Goal: Transaction & Acquisition: Purchase product/service

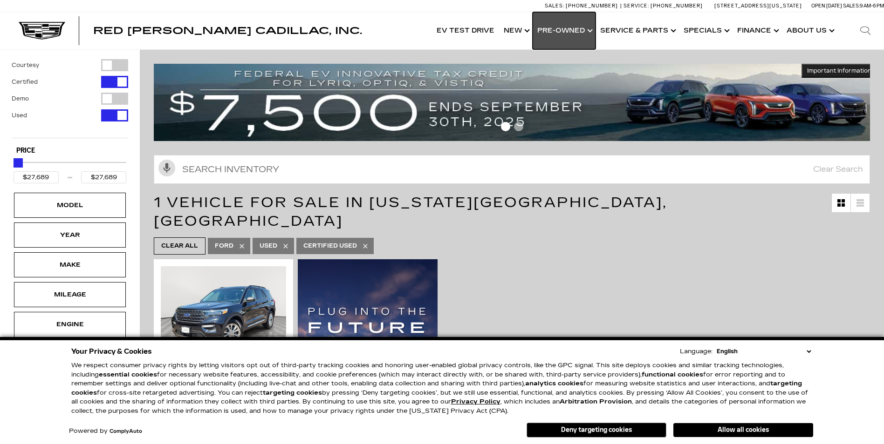
drag, startPoint x: 0, startPoint y: 0, endPoint x: 572, endPoint y: 38, distance: 573.2
click at [572, 38] on link "Show Pre-Owned" at bounding box center [563, 30] width 63 height 37
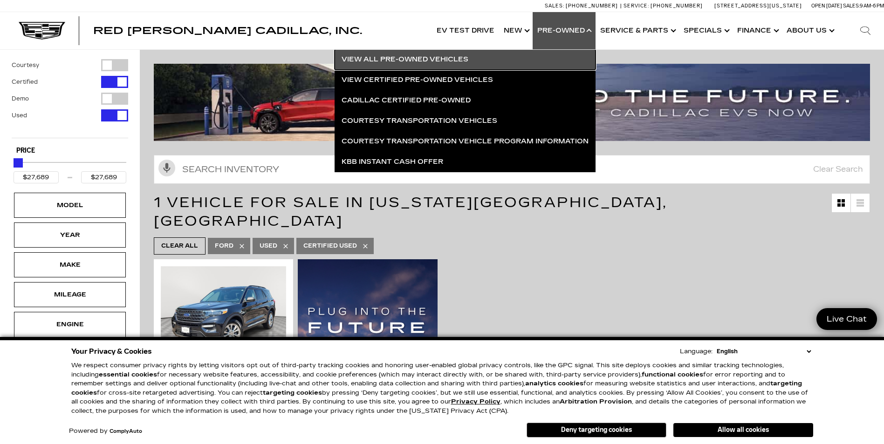
click at [494, 61] on link "View All Pre-Owned Vehicles" at bounding box center [464, 59] width 261 height 20
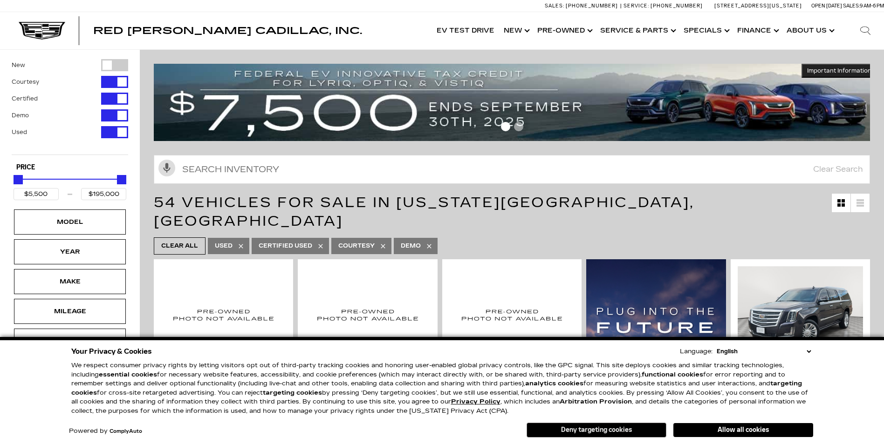
click at [633, 427] on button "Deny targeting cookies" at bounding box center [596, 430] width 140 height 15
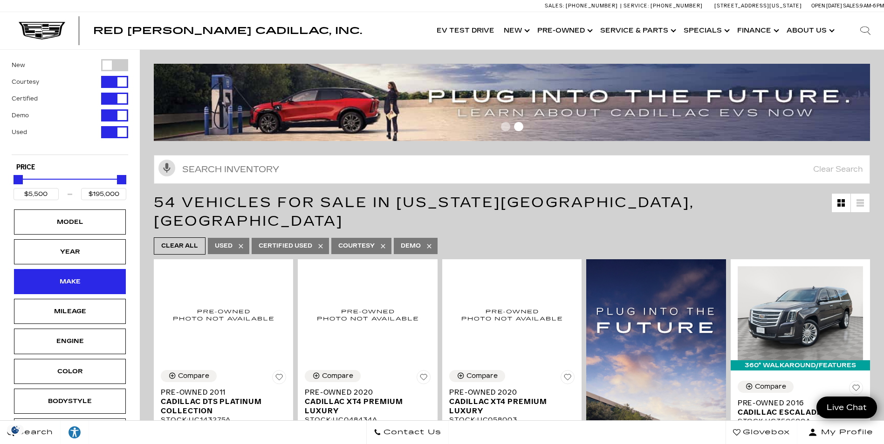
click at [88, 280] on div "Make" at bounding box center [70, 282] width 47 height 10
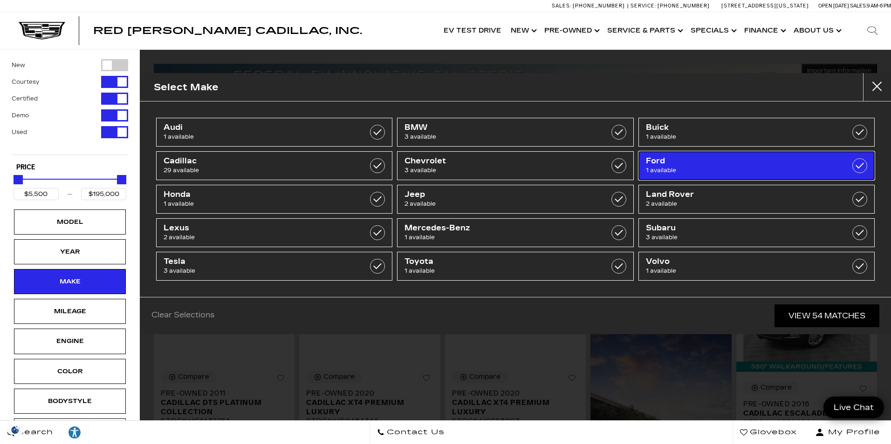
click at [674, 166] on span "1 available" at bounding box center [740, 170] width 188 height 9
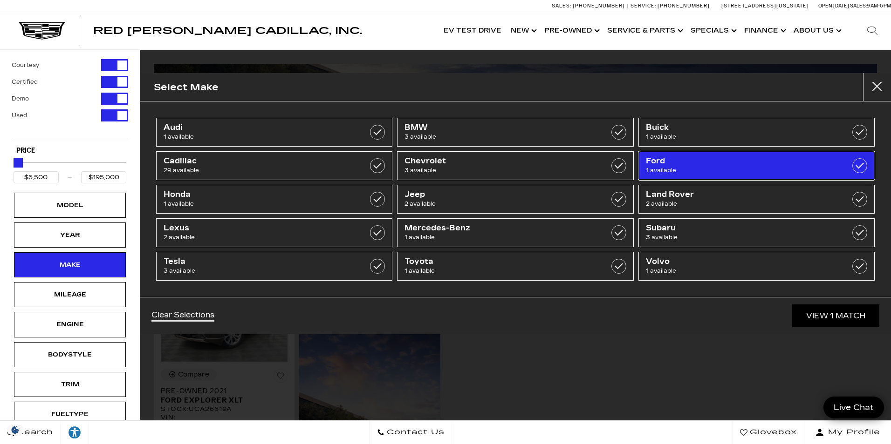
type input "$27,689"
checkbox input "true"
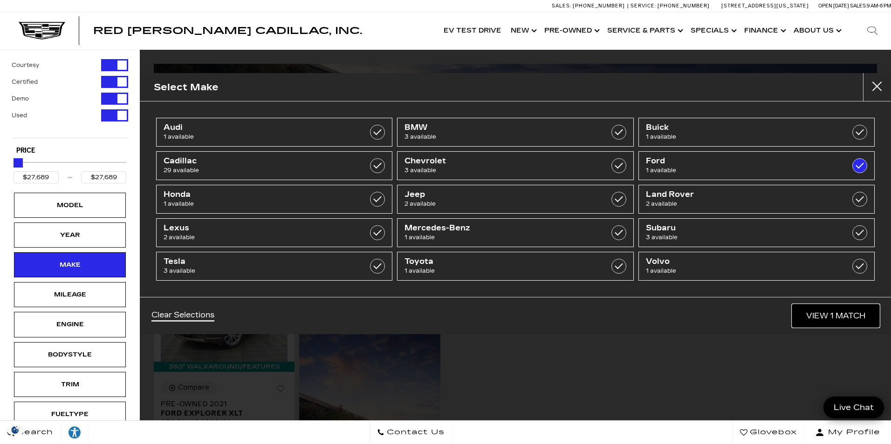
click at [838, 319] on link "View 1 Match" at bounding box center [835, 316] width 87 height 23
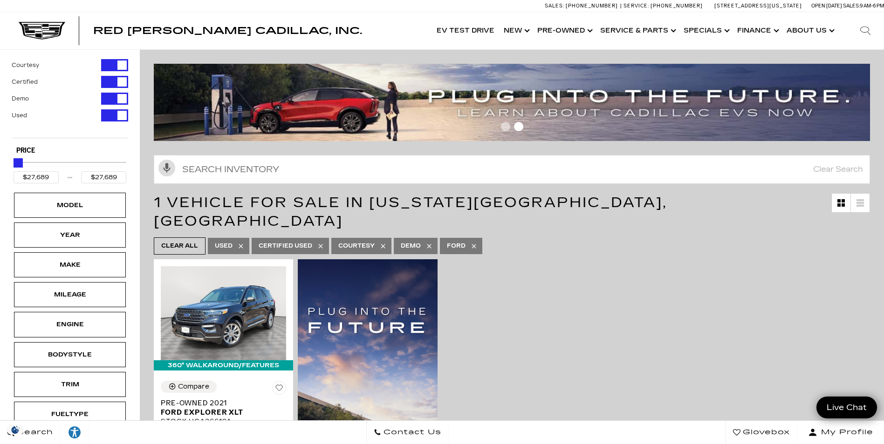
scroll to position [93, 0]
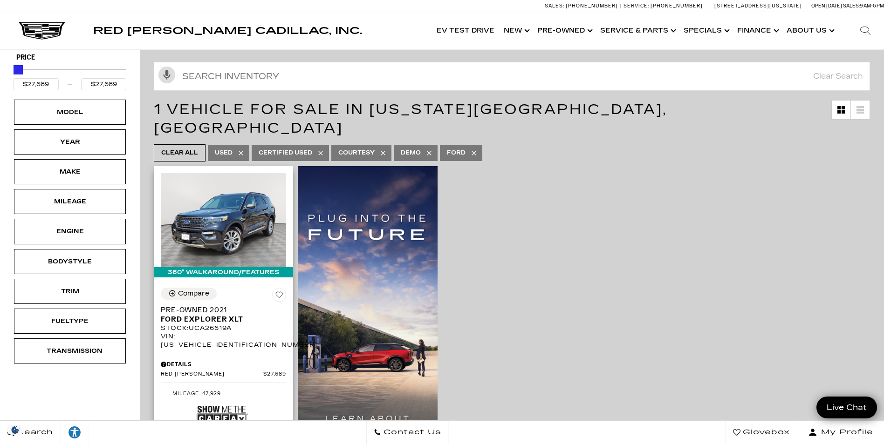
click at [221, 402] on img at bounding box center [222, 419] width 51 height 34
